Goal: Task Accomplishment & Management: Complete application form

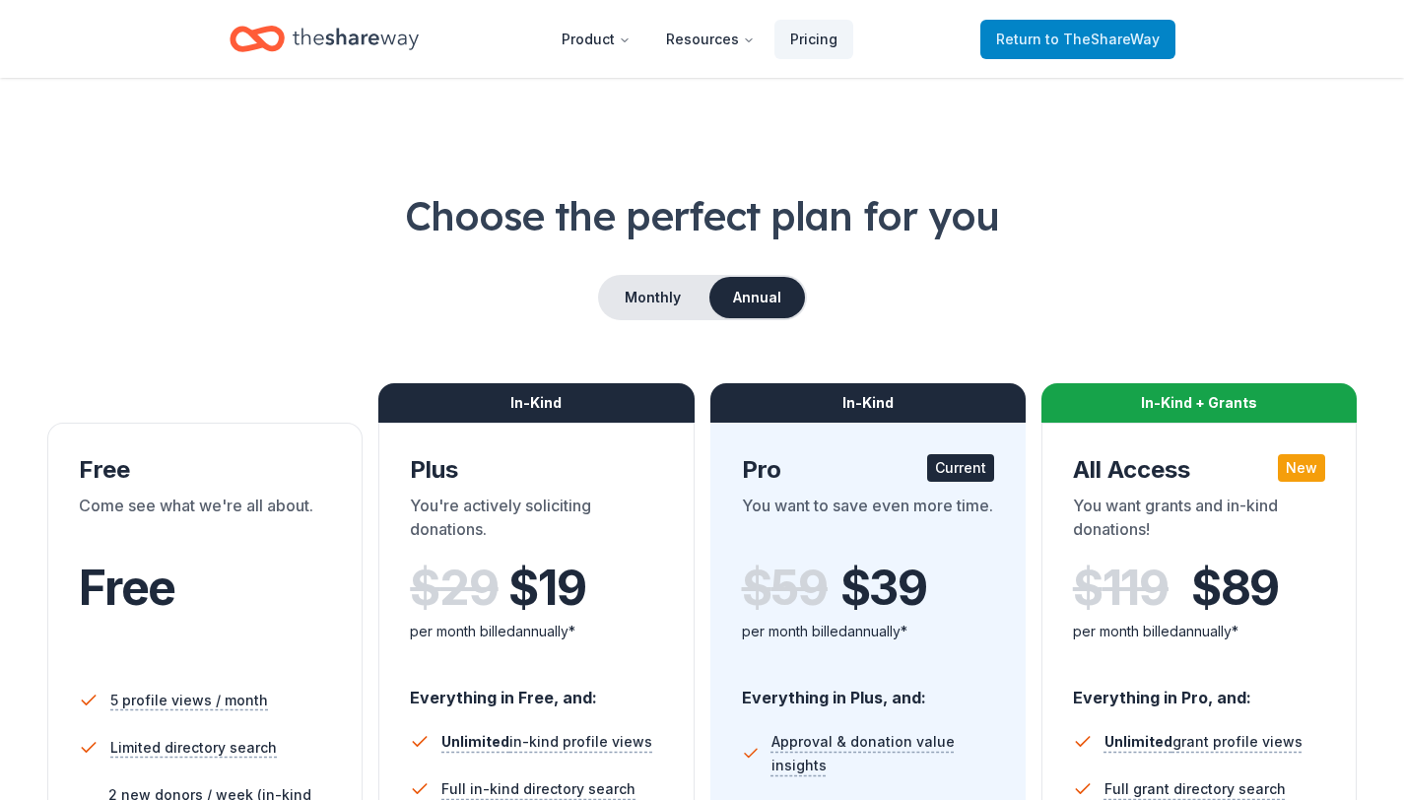
click at [1097, 44] on span "to TheShareWay" at bounding box center [1103, 39] width 114 height 17
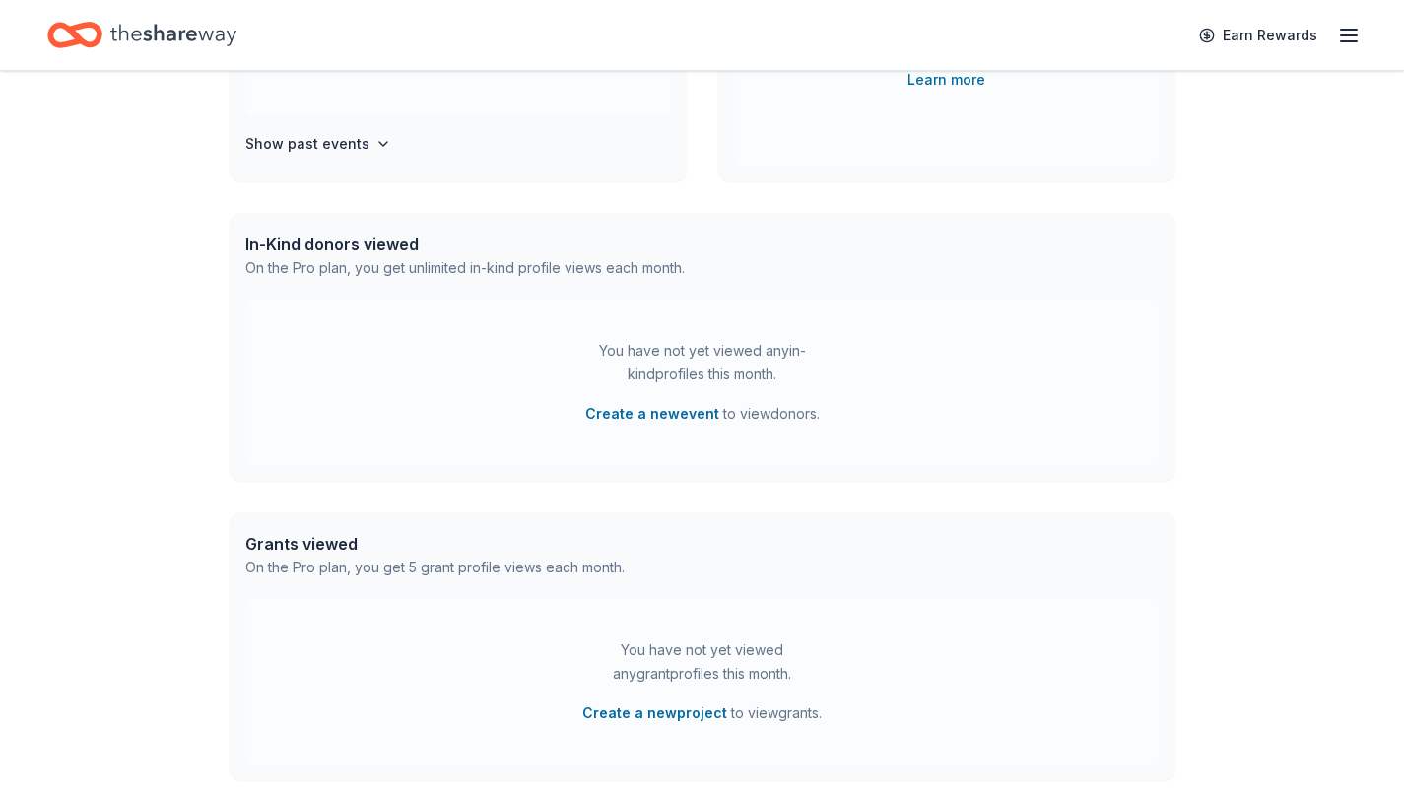
scroll to position [564, 0]
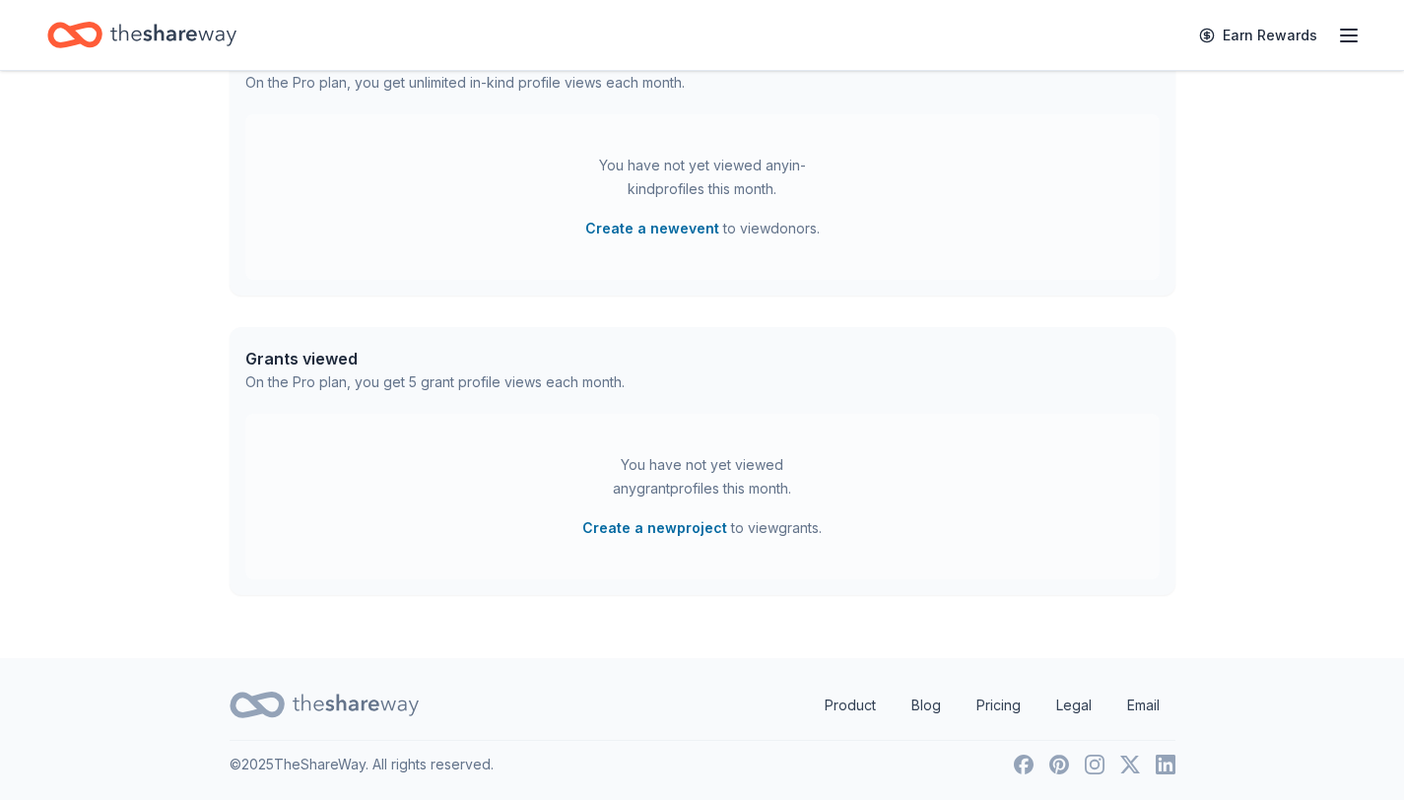
click at [1365, 23] on div "Earn Rewards" at bounding box center [702, 35] width 1404 height 70
click at [1359, 32] on icon "button" at bounding box center [1349, 36] width 24 height 24
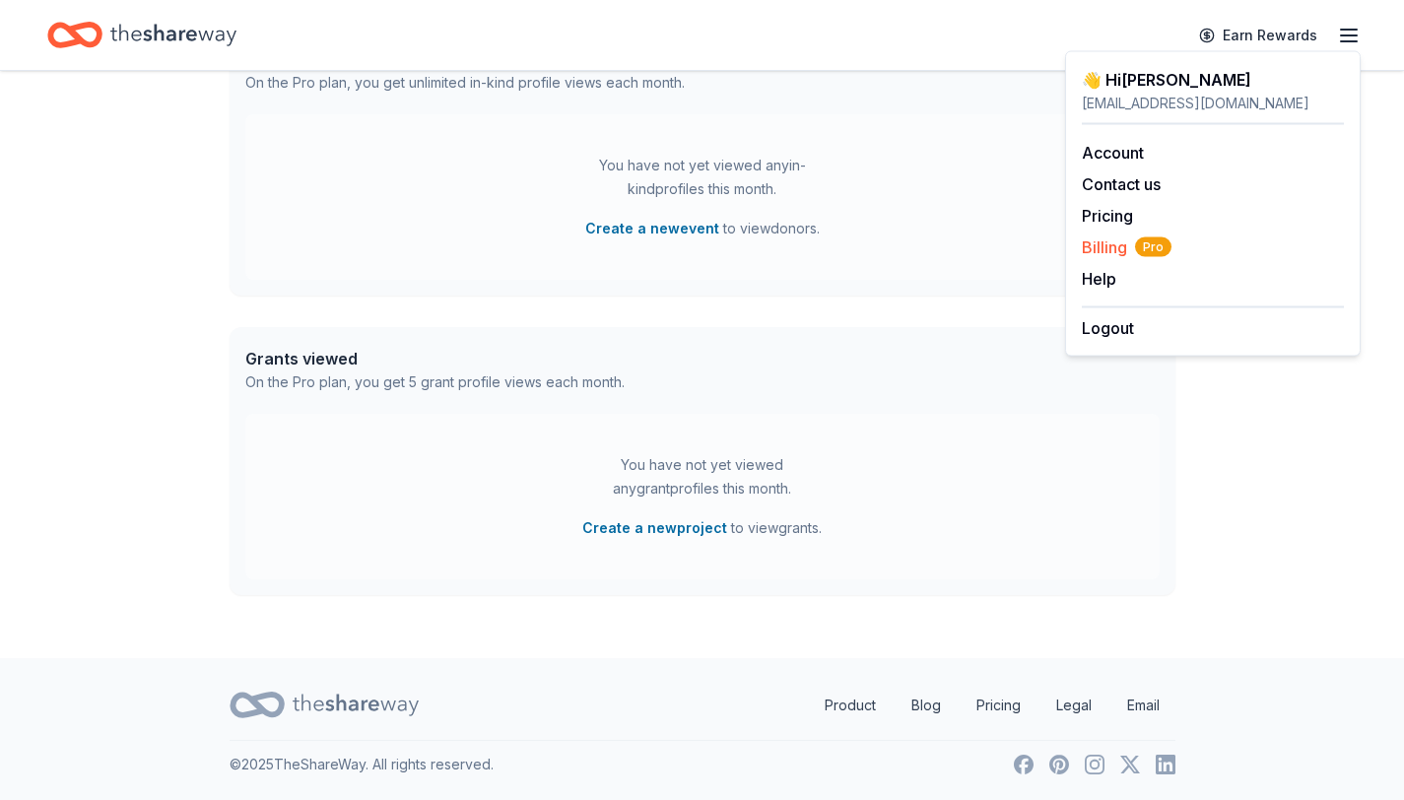
click at [1107, 250] on span "Billing Pro" at bounding box center [1127, 248] width 90 height 24
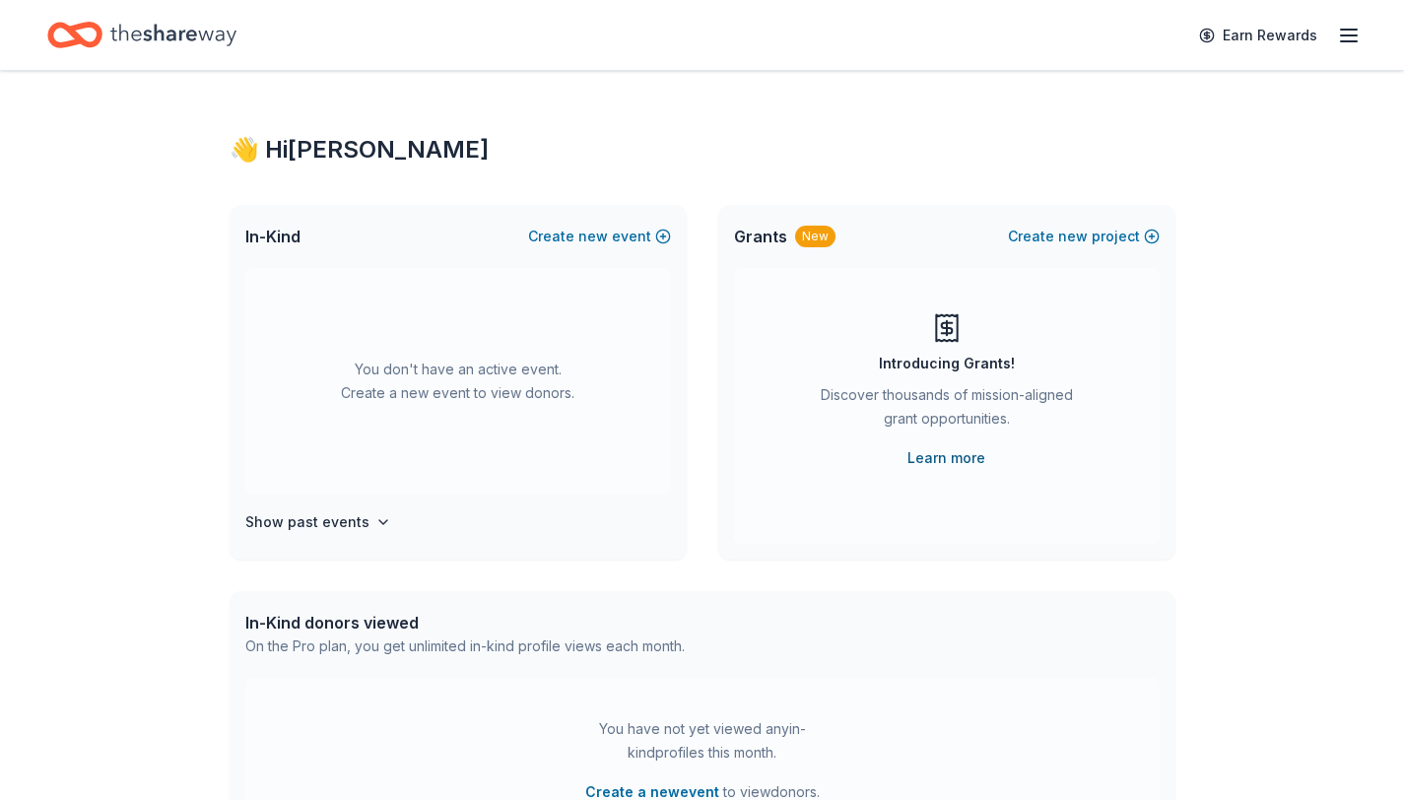
click at [952, 465] on link "Learn more" at bounding box center [947, 458] width 78 height 24
click at [1093, 237] on button "Create new project" at bounding box center [1084, 237] width 152 height 24
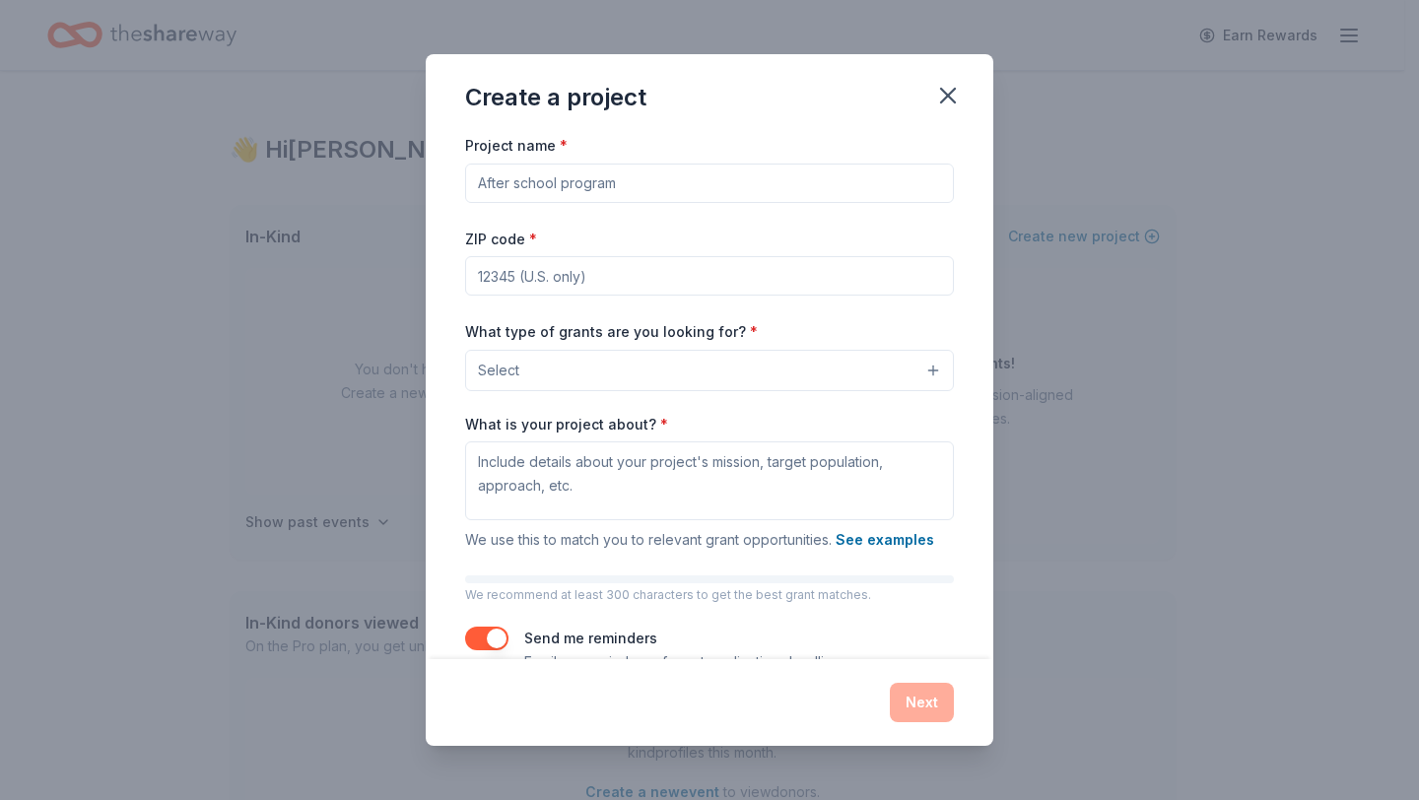
click at [816, 174] on input "Project name *" at bounding box center [709, 183] width 489 height 39
click at [661, 276] on input "ZIP code *" at bounding box center [709, 275] width 489 height 39
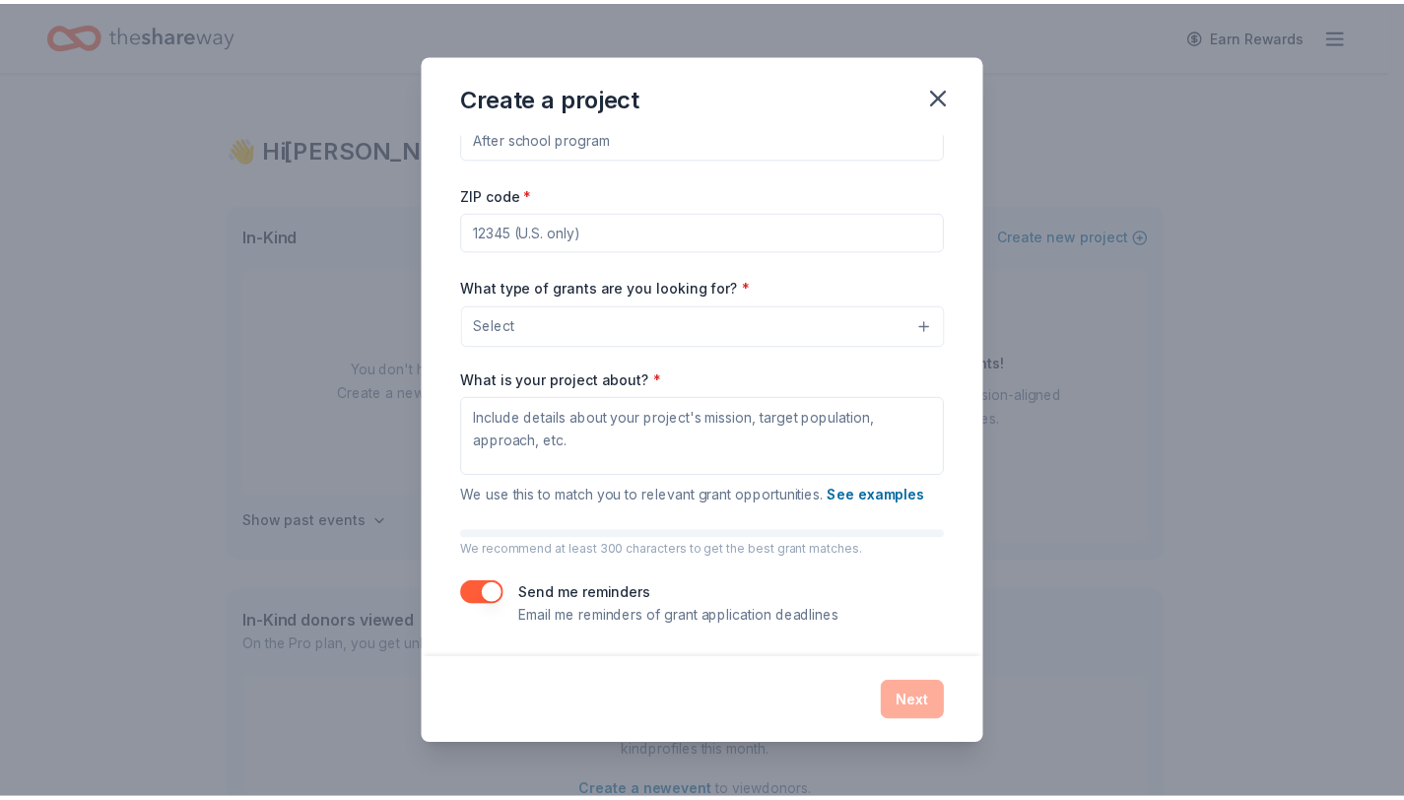
scroll to position [46, 0]
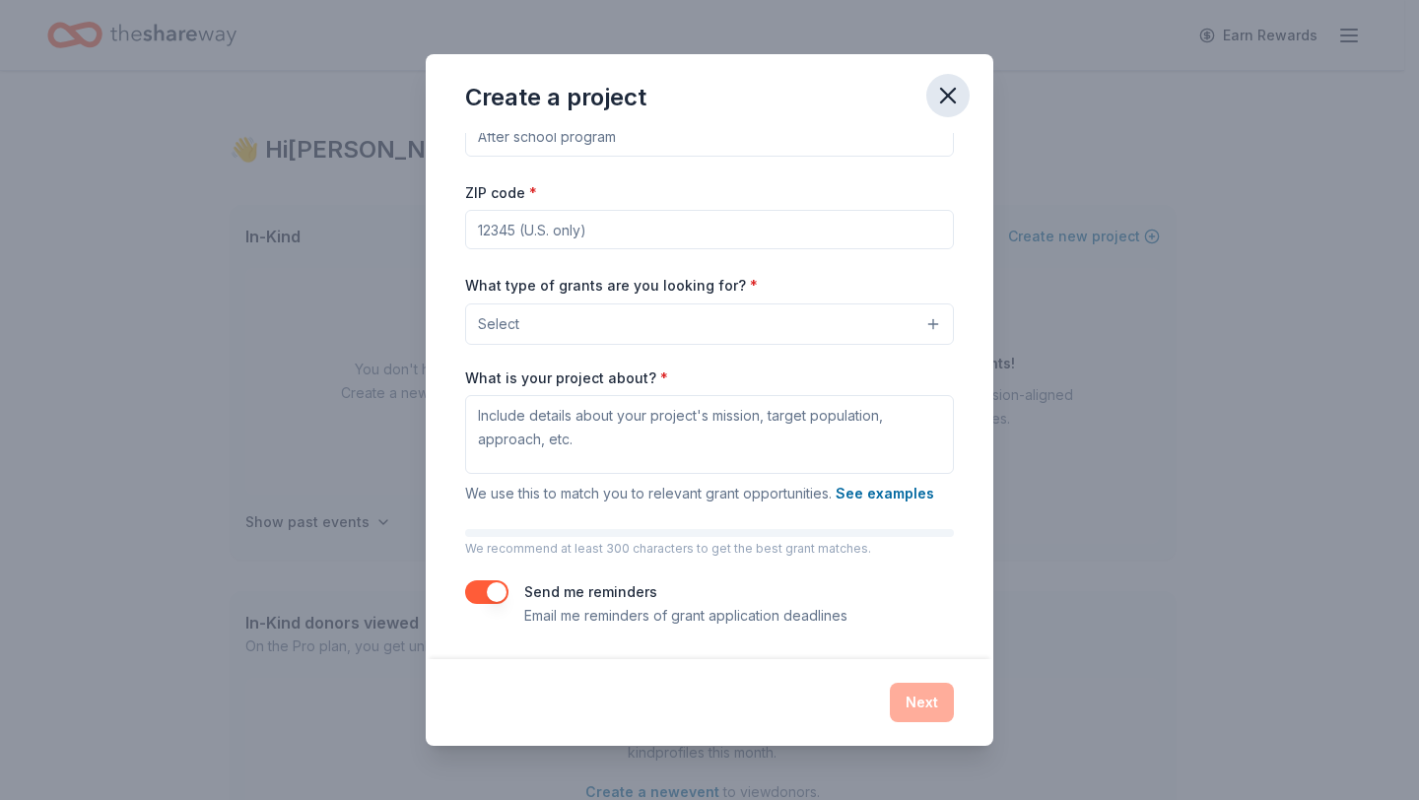
click at [938, 97] on icon "button" at bounding box center [948, 96] width 28 height 28
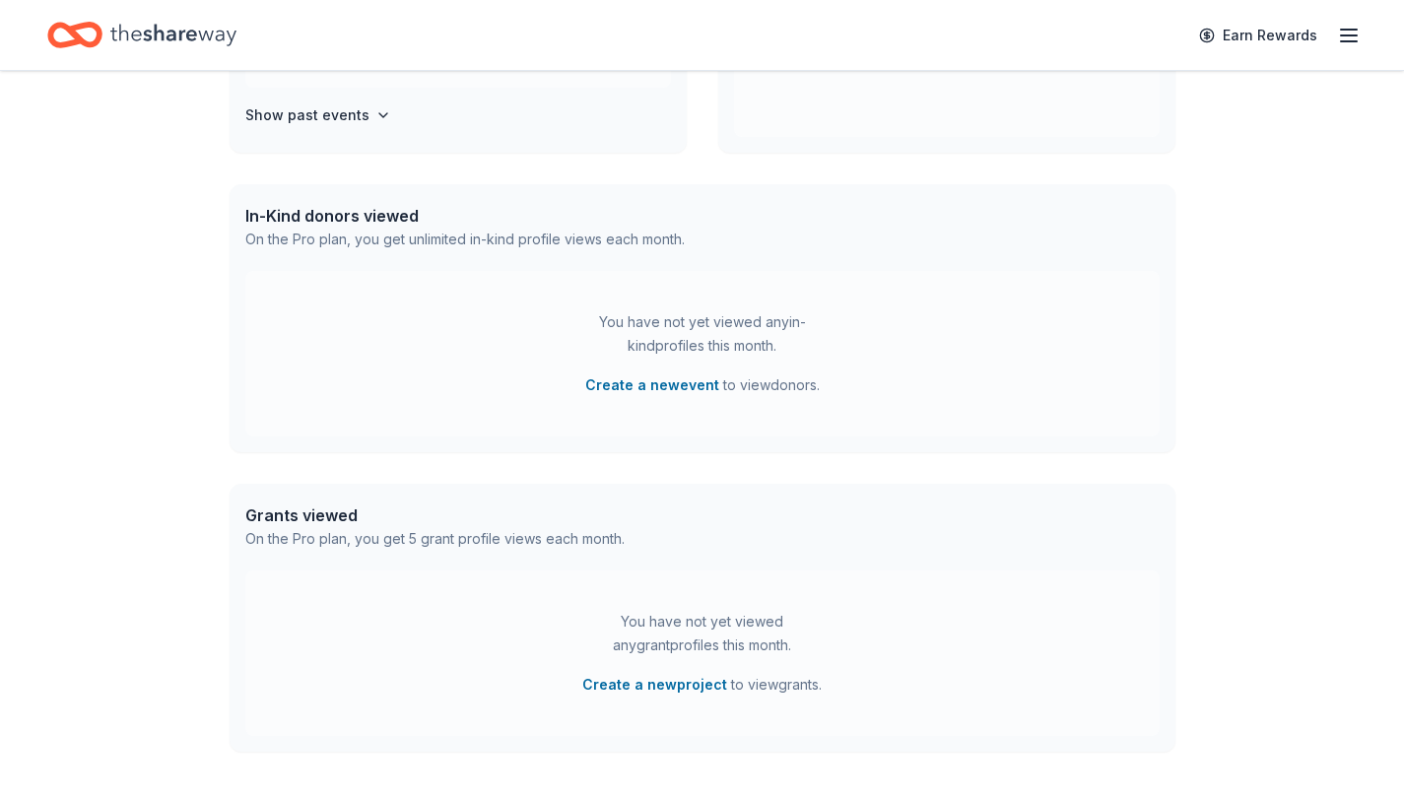
scroll to position [564, 0]
